Goal: Task Accomplishment & Management: Complete application form

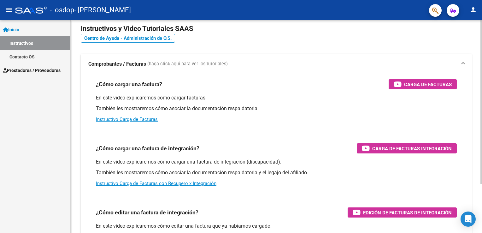
scroll to position [32, 0]
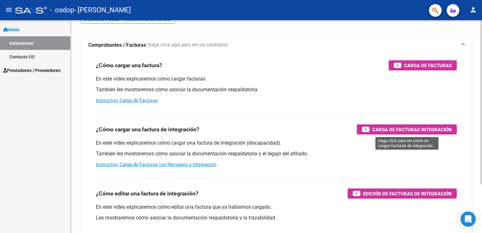
click at [368, 129] on icon "button" at bounding box center [366, 129] width 8 height 7
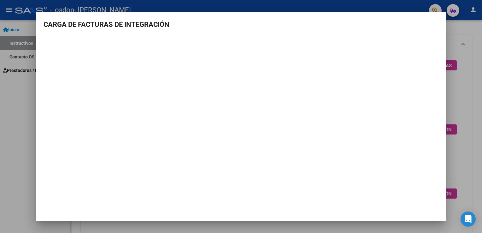
click at [6, 89] on div at bounding box center [241, 116] width 482 height 233
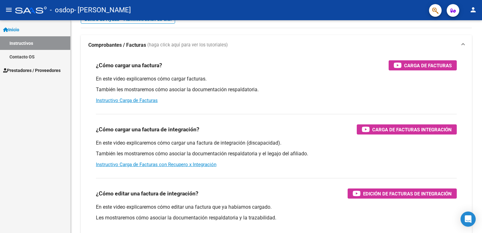
click at [39, 73] on span "Prestadores / Proveedores" at bounding box center [31, 70] width 57 height 7
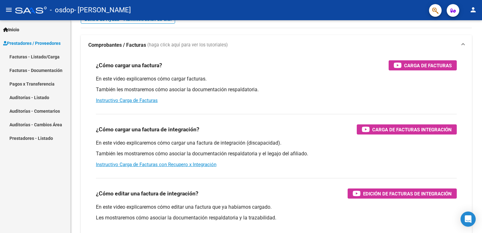
click at [47, 71] on link "Facturas - Documentación" at bounding box center [35, 70] width 70 height 14
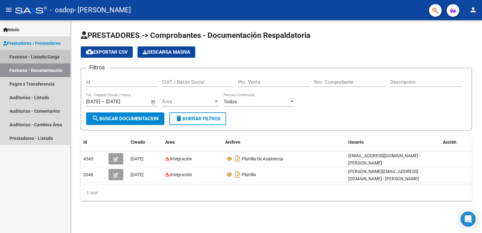
click at [34, 57] on link "Facturas - Listado/Carga" at bounding box center [35, 57] width 70 height 14
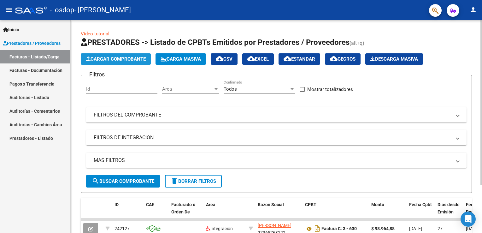
click at [126, 61] on span "Cargar Comprobante" at bounding box center [116, 59] width 60 height 6
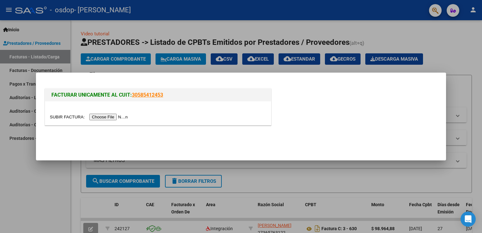
click at [96, 118] on input "file" at bounding box center [90, 117] width 80 height 7
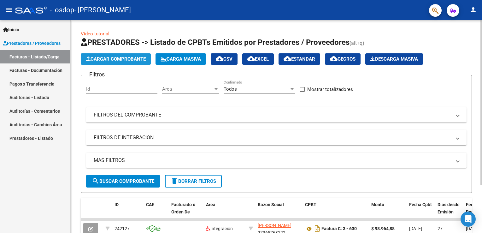
click at [108, 56] on span "Cargar Comprobante" at bounding box center [116, 59] width 60 height 6
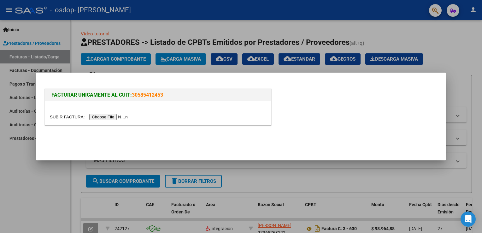
click at [106, 119] on input "file" at bounding box center [90, 117] width 80 height 7
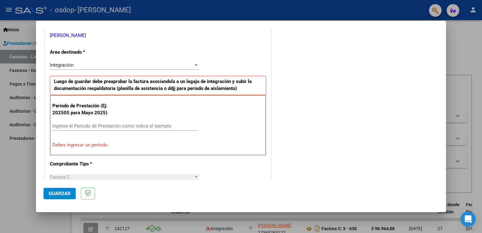
scroll to position [132, 0]
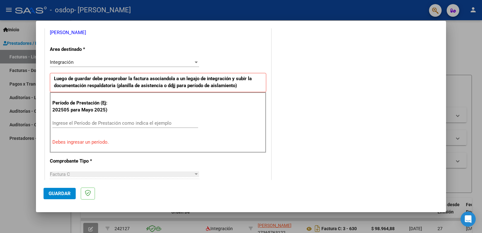
click at [99, 123] on input "Ingrese el Período de Prestación como indica el ejemplo" at bounding box center [125, 123] width 146 height 6
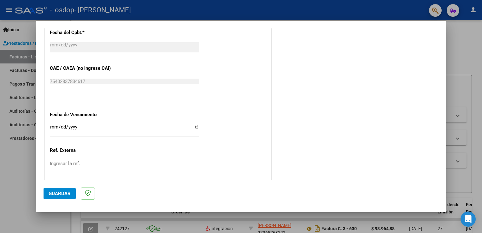
scroll to position [403, 0]
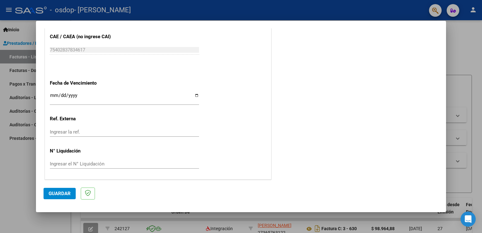
type input "202509"
click at [62, 97] on input "Ingresar la fecha" at bounding box center [124, 98] width 149 height 10
click at [194, 94] on input "Ingresar la fecha" at bounding box center [124, 98] width 149 height 10
type input "[DATE]"
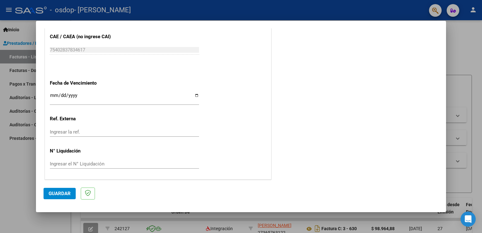
click at [59, 194] on span "Guardar" at bounding box center [60, 194] width 22 height 6
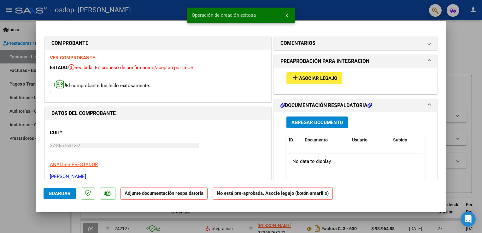
click at [329, 77] on span "Asociar Legajo" at bounding box center [318, 78] width 38 height 6
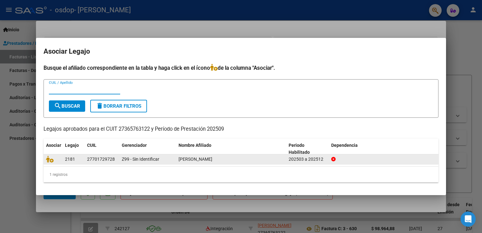
click at [104, 158] on div "27701729728" at bounding box center [101, 159] width 28 height 7
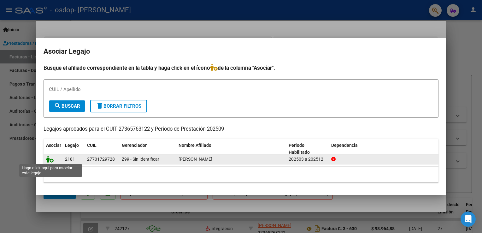
click at [52, 161] on icon at bounding box center [50, 159] width 8 height 7
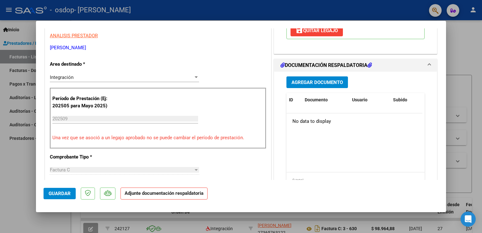
scroll to position [97, 0]
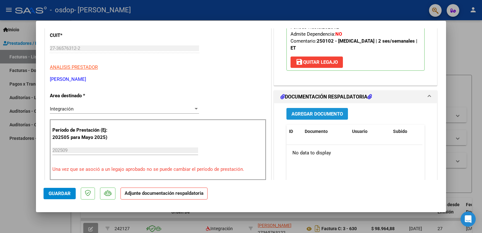
click at [325, 116] on span "Agregar Documento" at bounding box center [317, 114] width 51 height 6
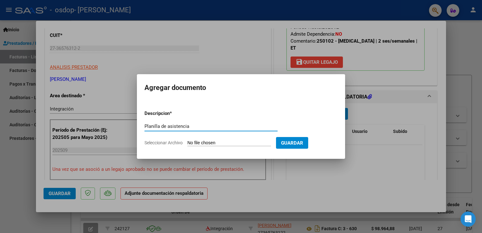
type input "Planilla de asistencia"
click at [249, 141] on input "Seleccionar Archivo" at bounding box center [229, 143] width 84 height 6
type input "C:\fakepath\planilla de asitencia [PERSON_NAME].jpeg"
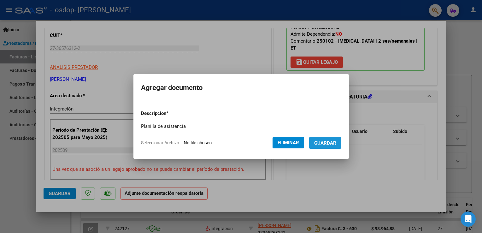
click at [323, 145] on span "Guardar" at bounding box center [325, 143] width 22 height 6
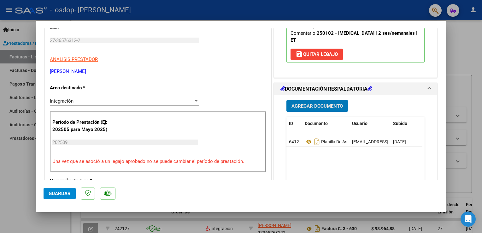
scroll to position [129, 0]
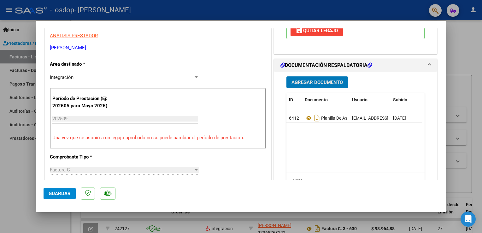
click at [81, 76] on div "Integración" at bounding box center [122, 77] width 144 height 6
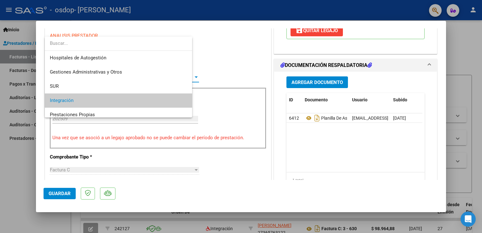
scroll to position [23, 0]
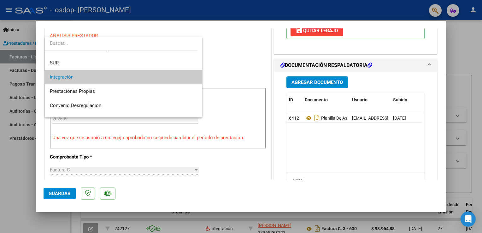
click at [109, 79] on span "Integración" at bounding box center [124, 77] width 148 height 14
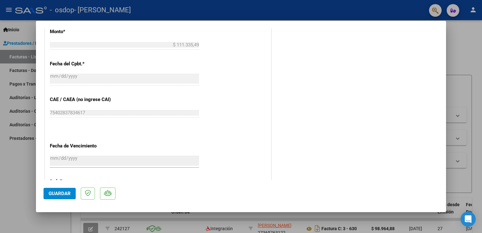
scroll to position [413, 0]
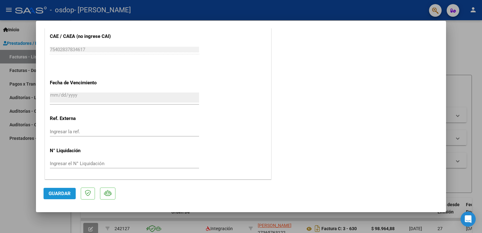
click at [64, 194] on span "Guardar" at bounding box center [60, 194] width 22 height 6
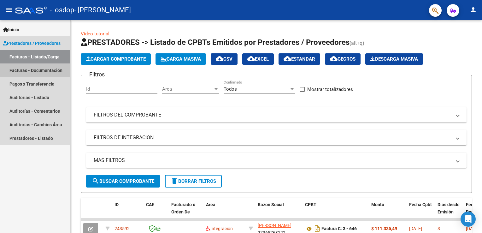
click at [38, 74] on link "Facturas - Documentación" at bounding box center [35, 70] width 70 height 14
